Goal: Transaction & Acquisition: Purchase product/service

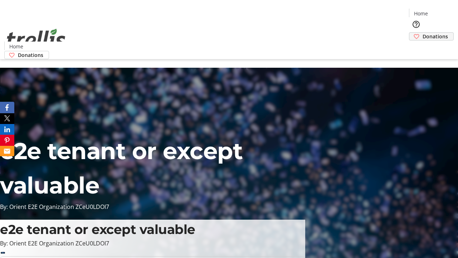
click at [423, 33] on span "Donations" at bounding box center [435, 37] width 25 height 8
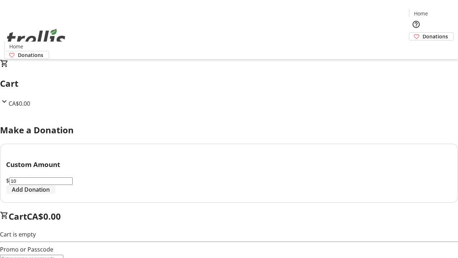
click at [50, 194] on span "Add Donation" at bounding box center [31, 189] width 38 height 9
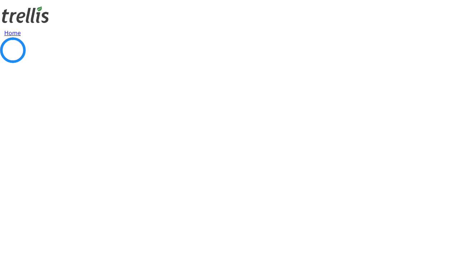
select select "CA"
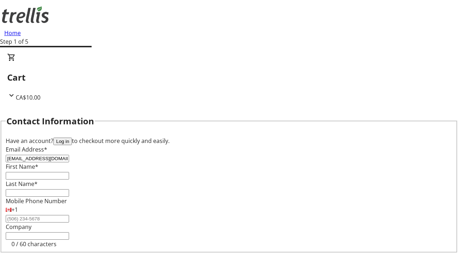
type input "[EMAIL_ADDRESS][DOMAIN_NAME]"
type input "Athena"
type input "[PERSON_NAME]"
type input "[STREET_ADDRESS][PERSON_NAME]"
type input "Kelowna"
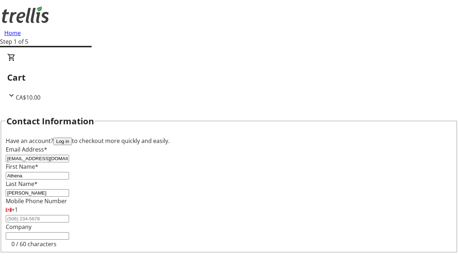
select select "BC"
type input "Kelowna"
type input "V1Y 0C2"
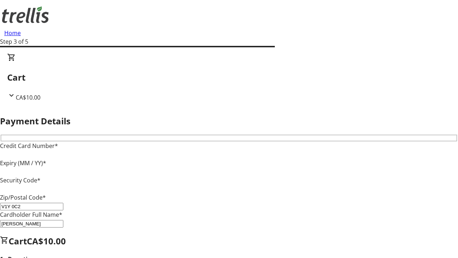
type input "V1Y 0C2"
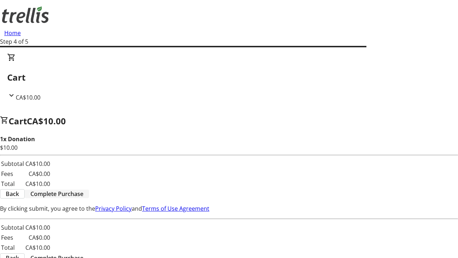
click at [83, 189] on span "Complete Purchase" at bounding box center [56, 193] width 53 height 9
